Goal: Task Accomplishment & Management: Use online tool/utility

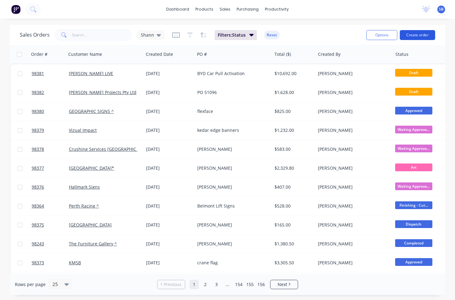
click at [426, 37] on button "Create order" at bounding box center [417, 35] width 35 height 10
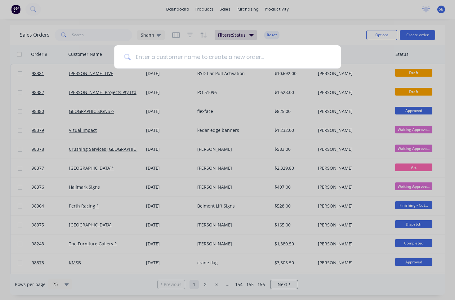
click at [255, 62] on input at bounding box center [231, 56] width 200 height 23
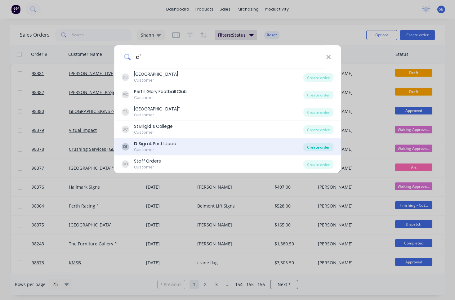
type input "d'"
click at [328, 149] on div "Create order" at bounding box center [318, 147] width 30 height 9
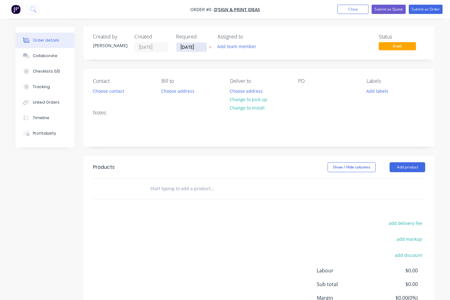
click at [192, 44] on input "28/08/25" at bounding box center [192, 47] width 30 height 9
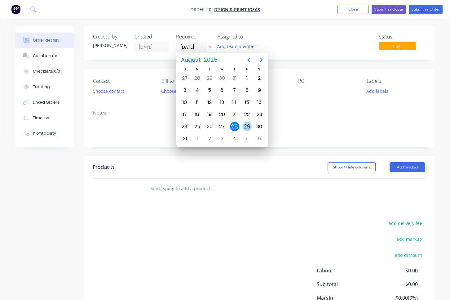
click at [245, 128] on div "29" at bounding box center [247, 126] width 9 height 9
type input "29/08/25"
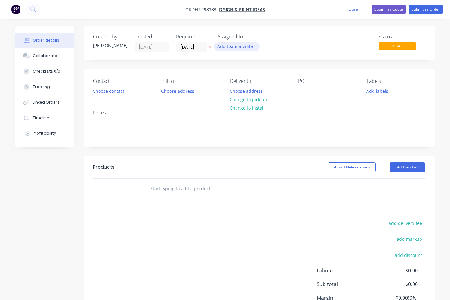
click at [244, 48] on button "Add team member" at bounding box center [237, 46] width 46 height 8
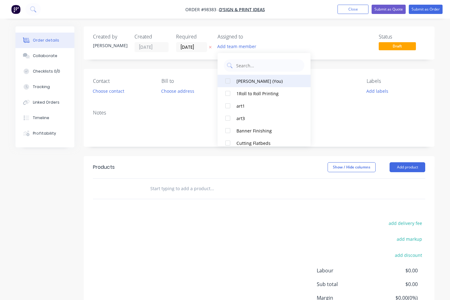
click at [252, 84] on div "Shannon Bowman (You)" at bounding box center [268, 81] width 62 height 7
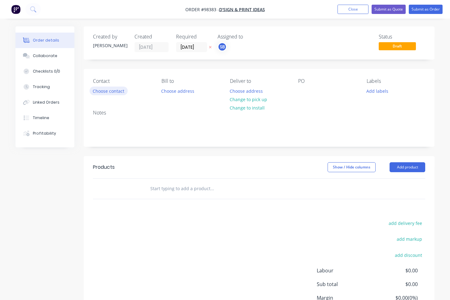
click at [120, 90] on button "Choose contact" at bounding box center [109, 91] width 38 height 8
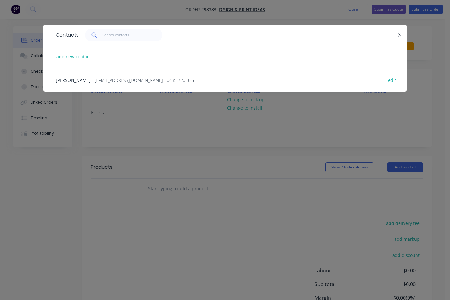
click at [117, 83] on span "- sales@dsignandprintideas.com - 0435 720 336" at bounding box center [143, 80] width 102 height 6
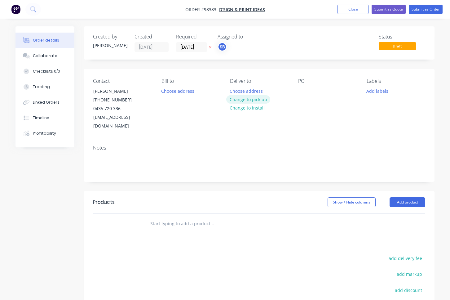
click at [266, 100] on button "Change to pick up" at bounding box center [248, 99] width 44 height 8
click at [239, 90] on div at bounding box center [235, 91] width 10 height 9
click at [303, 89] on div at bounding box center [303, 91] width 10 height 9
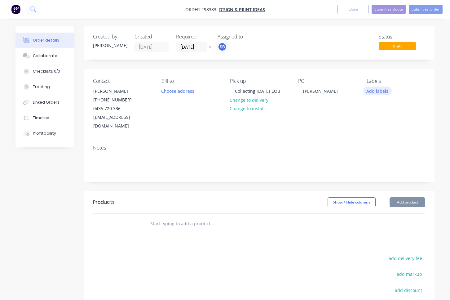
click at [377, 87] on button "Add labels" at bounding box center [378, 91] width 29 height 8
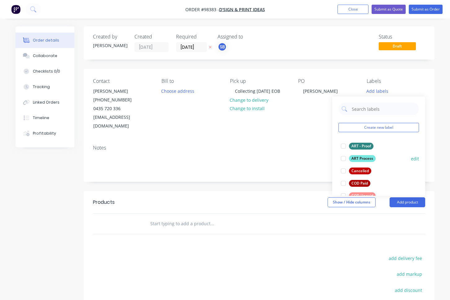
click at [344, 159] on div at bounding box center [344, 158] width 12 height 12
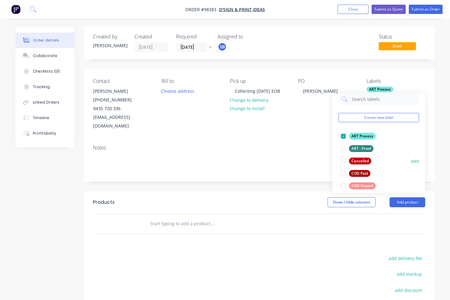
scroll to position [35, 0]
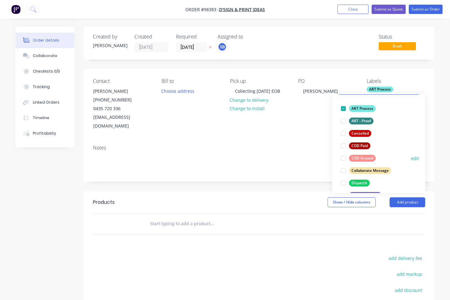
click at [344, 159] on div at bounding box center [344, 158] width 12 height 12
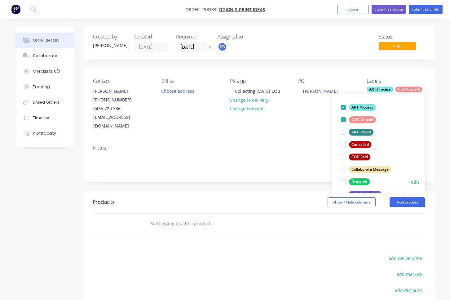
scroll to position [53, 0]
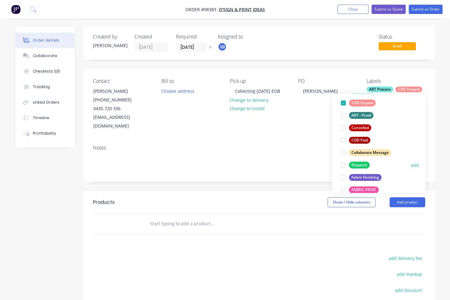
click at [344, 165] on div at bounding box center [344, 165] width 12 height 12
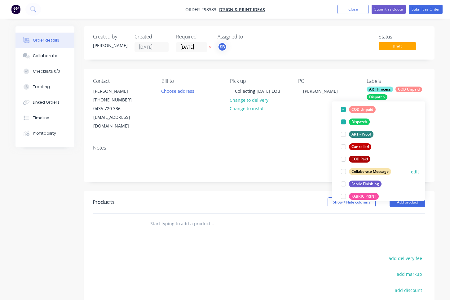
scroll to position [64, 0]
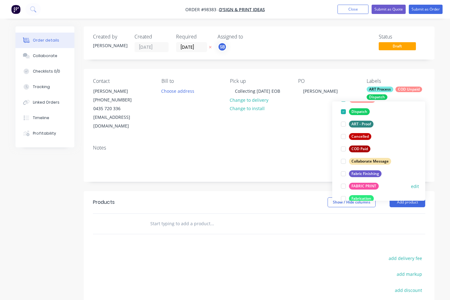
click at [345, 187] on div at bounding box center [344, 186] width 12 height 12
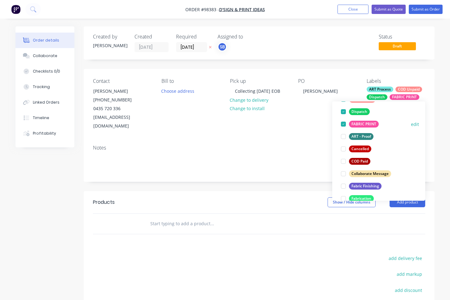
click at [345, 187] on div at bounding box center [344, 186] width 12 height 12
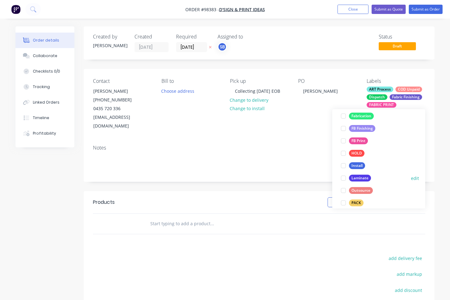
scroll to position [168, 0]
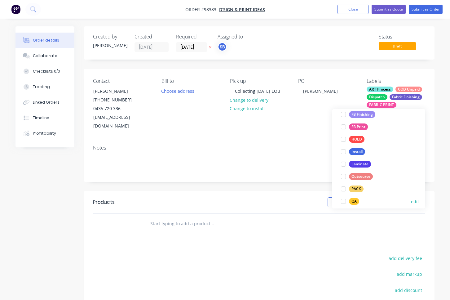
click at [343, 201] on div at bounding box center [344, 201] width 12 height 12
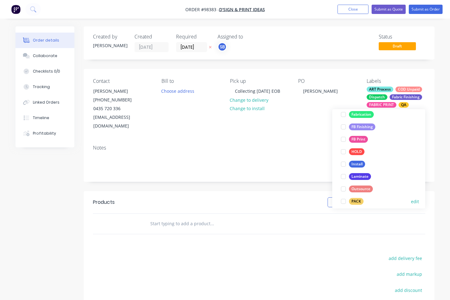
click at [344, 200] on div at bounding box center [344, 201] width 12 height 12
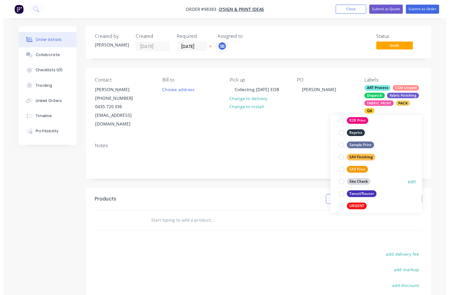
scroll to position [298, 0]
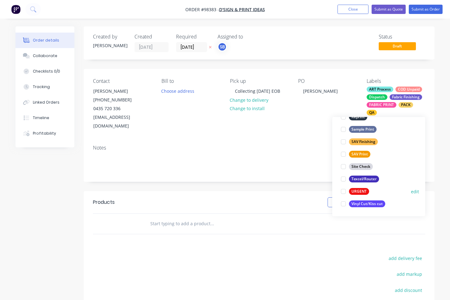
click at [343, 191] on div at bounding box center [344, 191] width 12 height 12
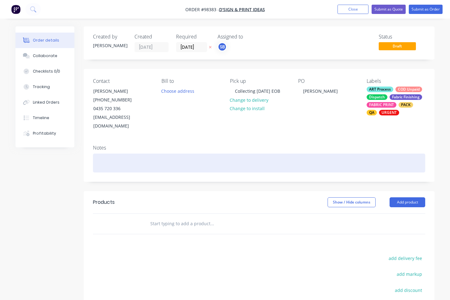
click at [291, 156] on div at bounding box center [259, 163] width 333 height 19
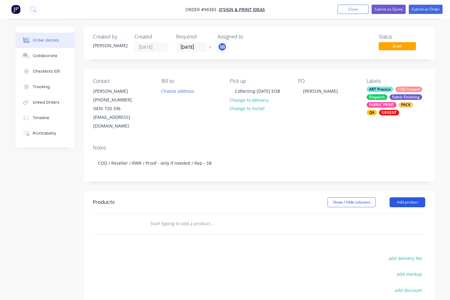
click at [421, 197] on button "Add product" at bounding box center [408, 202] width 36 height 10
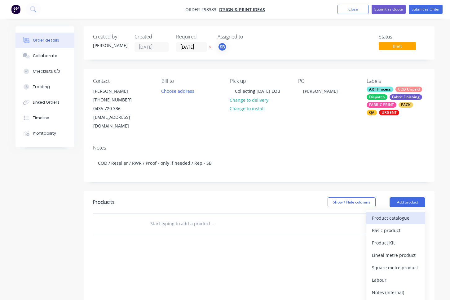
click at [414, 213] on div "Product catalogue" at bounding box center [396, 217] width 48 height 9
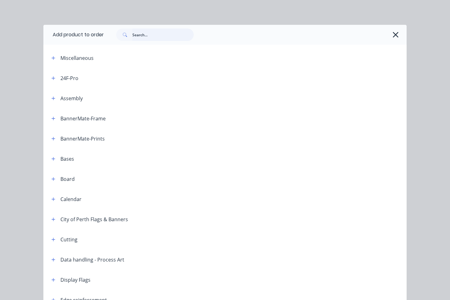
click at [185, 37] on input "text" at bounding box center [162, 35] width 61 height 12
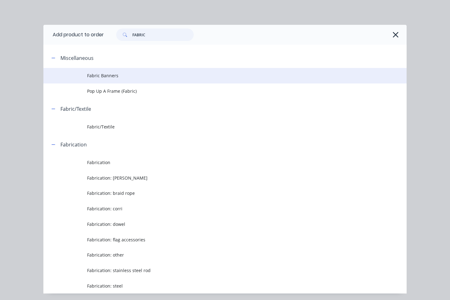
type input "FABRIC"
click at [131, 77] on span "Fabric Banners" at bounding box center [215, 75] width 256 height 7
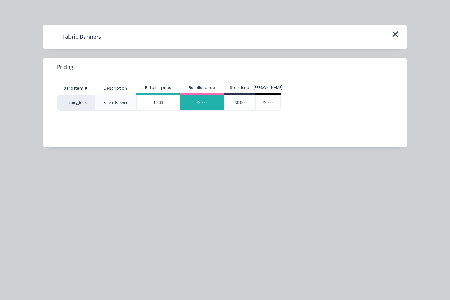
click at [188, 101] on div "$0.00" at bounding box center [202, 103] width 43 height 16
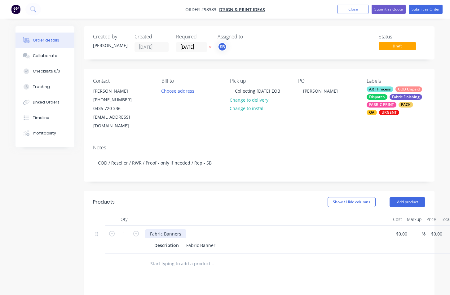
click at [182, 230] on div "Fabric Banners" at bounding box center [165, 234] width 41 height 9
drag, startPoint x: 182, startPoint y: 225, endPoint x: 133, endPoint y: 223, distance: 48.7
click at [133, 226] on div "1 Fabric Banners Description Fabric Banner $0.00 $0.00 % $0.00 $0.00 $0.00 $0.00" at bounding box center [259, 240] width 333 height 28
paste div
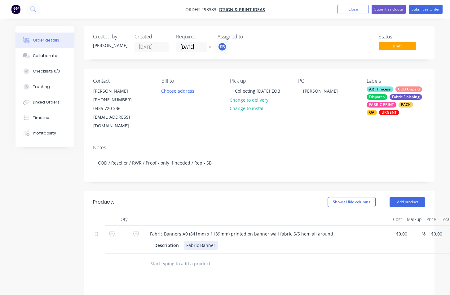
click at [214, 241] on div "Fabric Banner" at bounding box center [201, 245] width 34 height 9
click at [434, 230] on input "0" at bounding box center [438, 234] width 14 height 9
type input "$79.00"
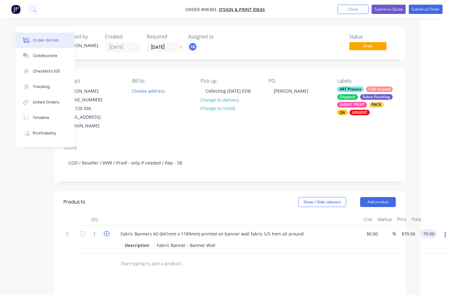
type input "$79.00"
click at [105, 231] on icon "button" at bounding box center [107, 234] width 6 height 6
type input "2"
type input "$158.00"
click at [107, 231] on icon "button" at bounding box center [107, 234] width 6 height 6
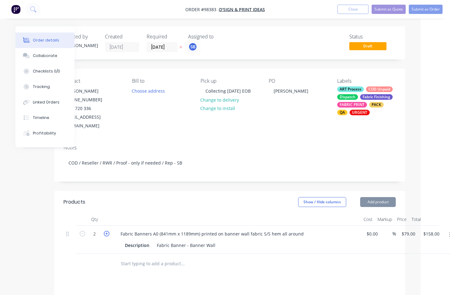
type input "3"
type input "$237.00"
click at [386, 197] on button "Add product" at bounding box center [378, 202] width 36 height 10
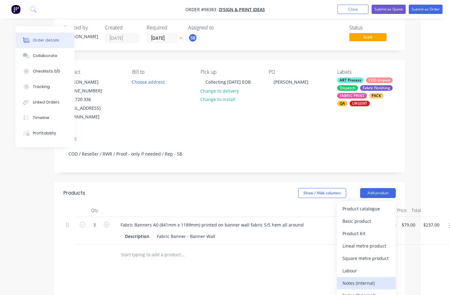
scroll to position [30, 29]
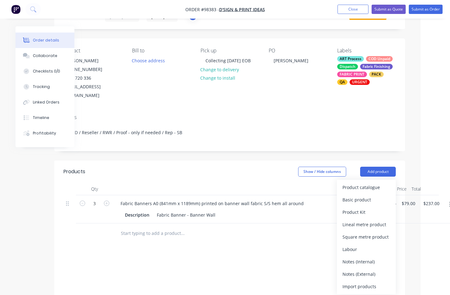
drag, startPoint x: 379, startPoint y: 269, endPoint x: 343, endPoint y: 248, distance: 42.5
click at [379, 270] on div "Notes (External)" at bounding box center [367, 274] width 48 height 9
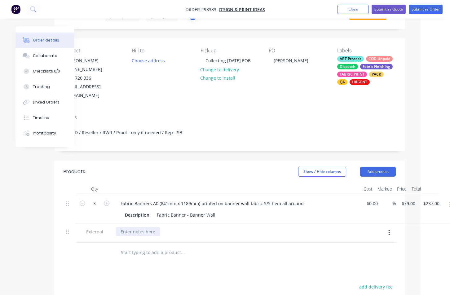
click at [135, 227] on div at bounding box center [138, 231] width 45 height 9
click at [121, 227] on div "Collecting Friday EOB" at bounding box center [143, 231] width 55 height 9
click at [252, 243] on div at bounding box center [224, 253] width 223 height 20
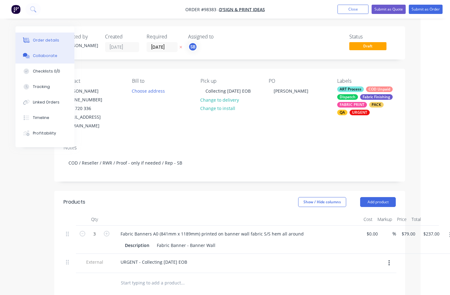
click at [34, 53] on button "Collaborate" at bounding box center [45, 56] width 59 height 16
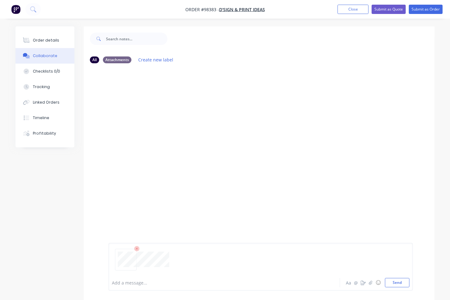
click at [399, 287] on div "Add a message... Aa @ ☺ Send" at bounding box center [261, 267] width 305 height 48
click at [399, 282] on button "Send" at bounding box center [397, 282] width 25 height 9
click at [55, 37] on button "Order details" at bounding box center [45, 41] width 59 height 16
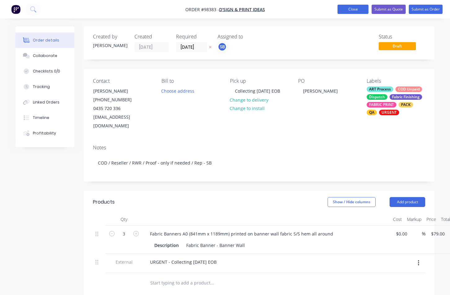
click at [351, 8] on button "Close" at bounding box center [353, 9] width 31 height 9
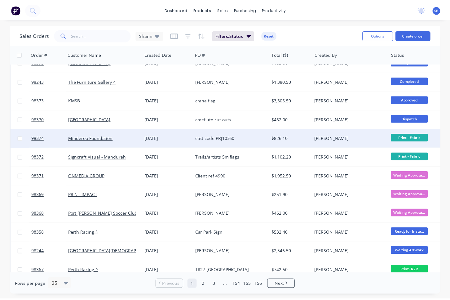
scroll to position [236, 0]
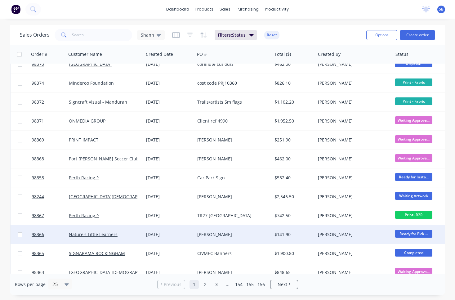
click at [217, 239] on div "Ian Napier" at bounding box center [233, 234] width 77 height 19
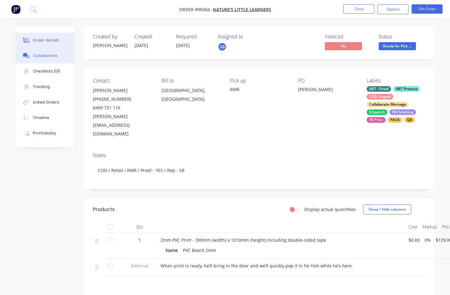
click at [62, 59] on button "Collaborate" at bounding box center [45, 56] width 59 height 16
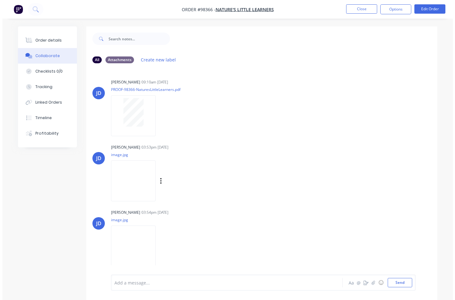
scroll to position [28, 0]
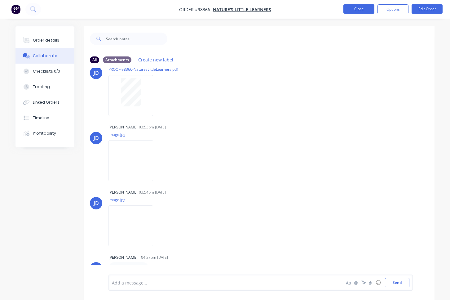
click at [364, 12] on button "Close" at bounding box center [359, 8] width 31 height 9
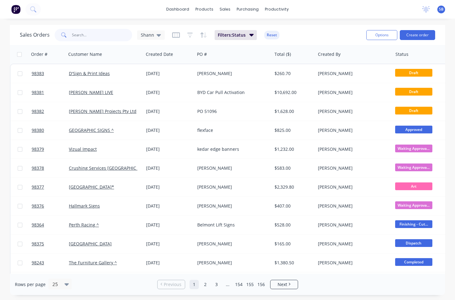
click at [105, 35] on input "text" at bounding box center [102, 35] width 60 height 12
type input "black"
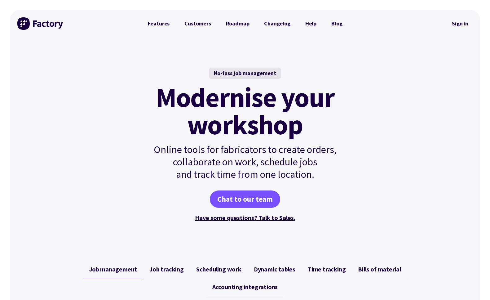
click at [464, 26] on link "Sign in" at bounding box center [460, 23] width 25 height 14
click at [190, 23] on link "Customers" at bounding box center [197, 23] width 41 height 12
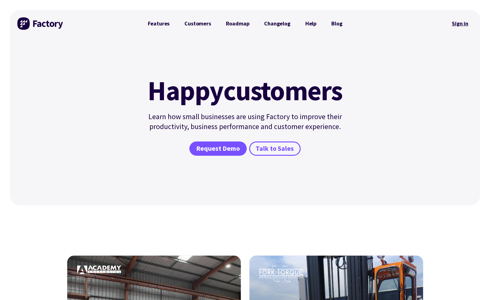
click at [461, 24] on link "Sign in" at bounding box center [460, 23] width 25 height 14
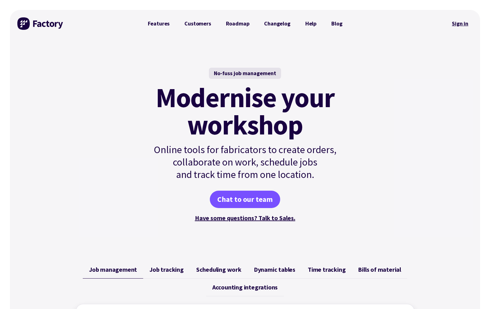
click at [461, 27] on link "Sign in" at bounding box center [460, 23] width 25 height 14
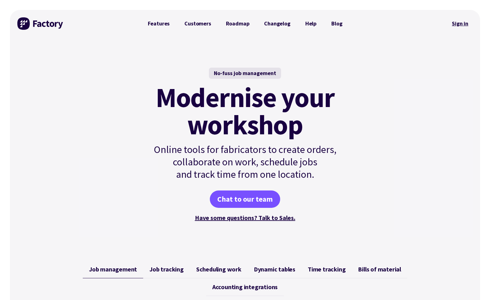
click at [455, 25] on link "Sign in" at bounding box center [460, 23] width 25 height 14
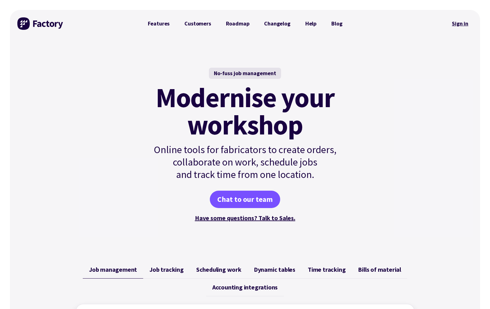
click at [464, 23] on link "Sign in" at bounding box center [460, 23] width 25 height 14
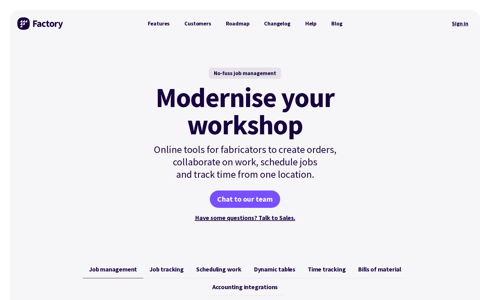
click at [462, 25] on link "Sign in" at bounding box center [460, 23] width 25 height 14
